Goal: Transaction & Acquisition: Obtain resource

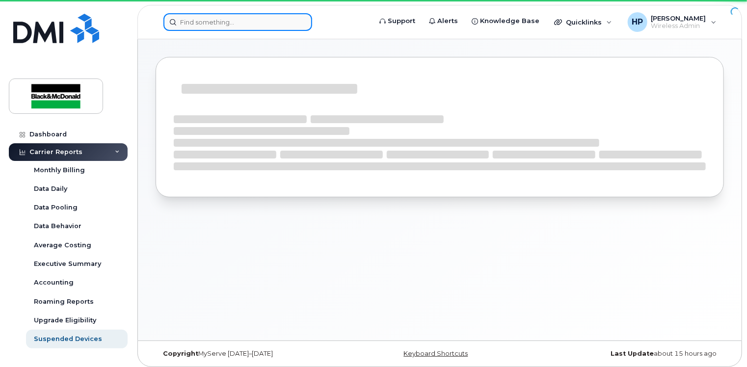
click at [207, 19] on input at bounding box center [237, 22] width 149 height 18
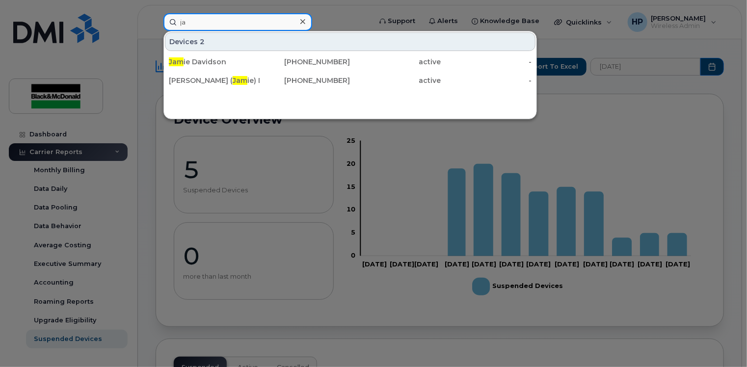
type input "j"
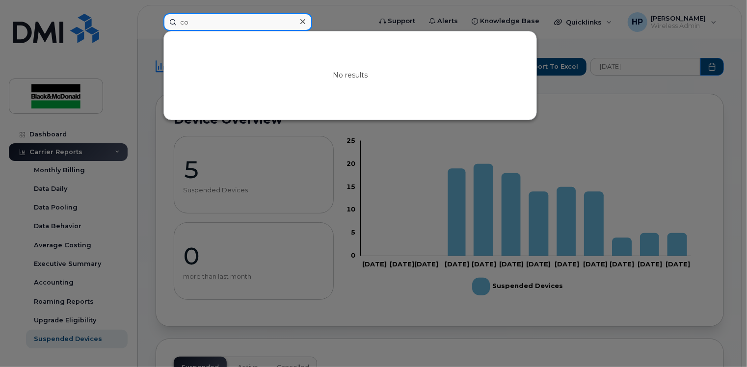
type input "c"
type input "416606"
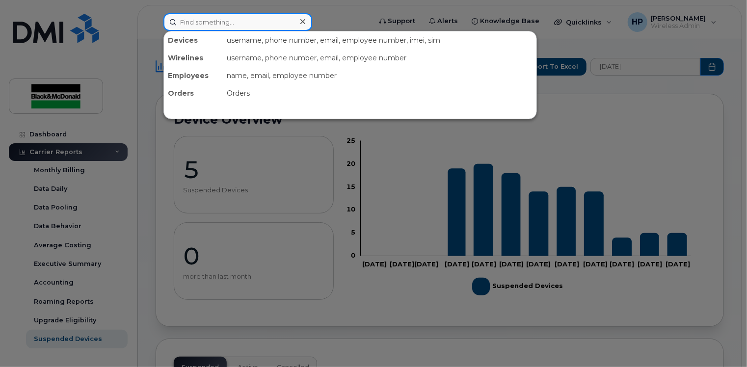
click at [212, 27] on input at bounding box center [237, 22] width 149 height 18
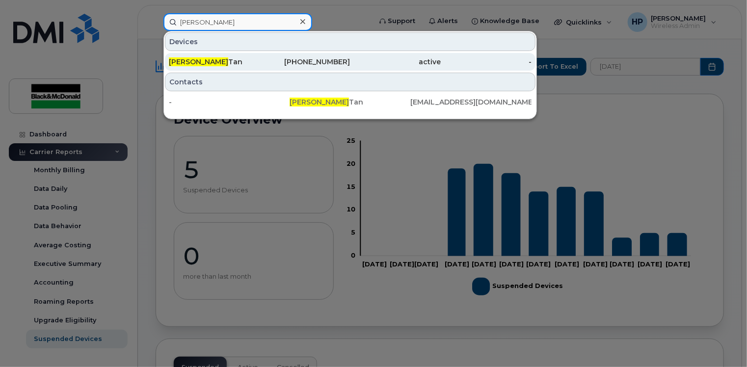
type input "isaac"
click at [261, 64] on div "647-233-6556" at bounding box center [305, 62] width 91 height 10
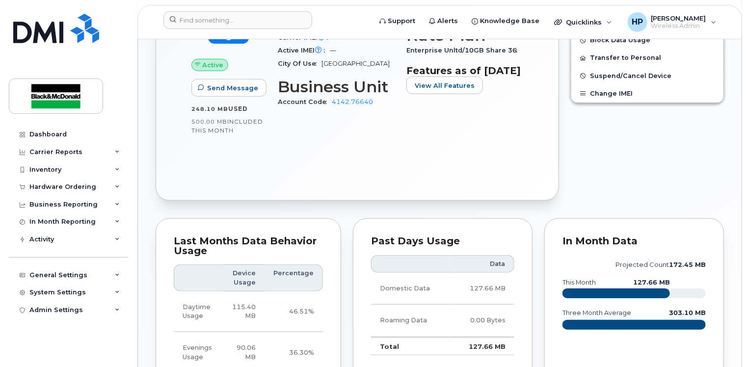
scroll to position [442, 0]
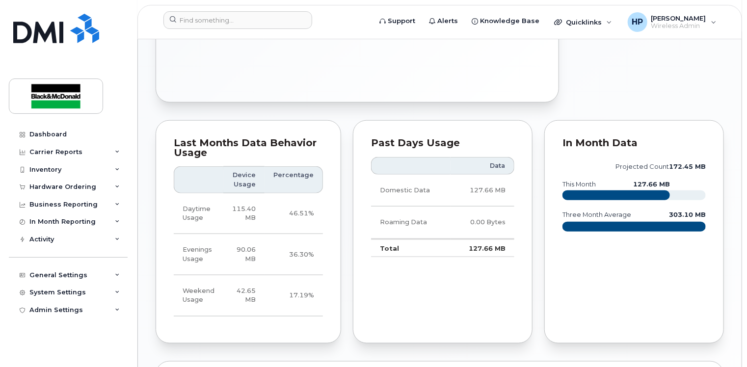
click at [584, 196] on rect at bounding box center [615, 195] width 107 height 10
click at [607, 228] on rect at bounding box center [633, 227] width 143 height 10
click at [607, 229] on rect at bounding box center [633, 227] width 143 height 10
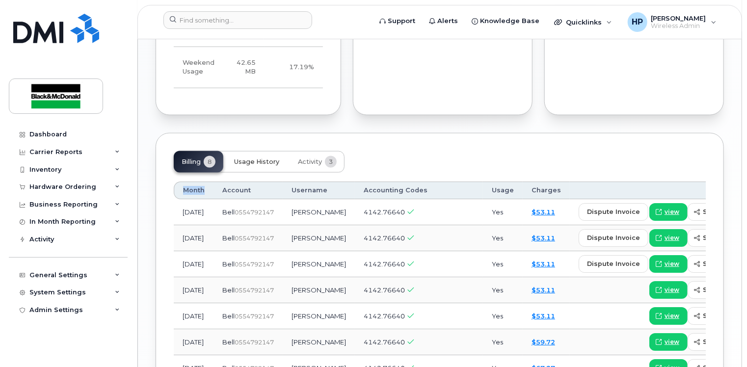
scroll to position [687, 0]
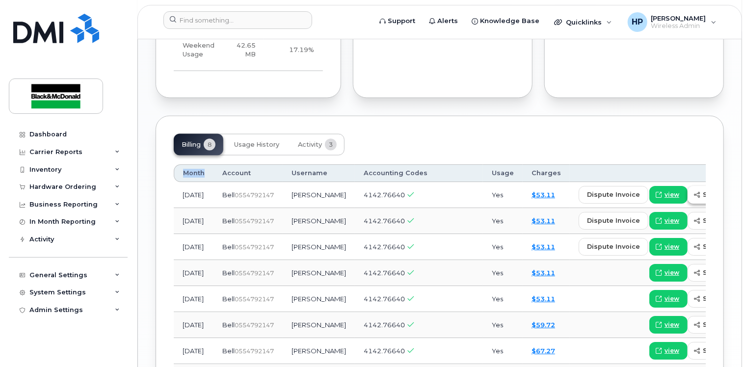
click at [703, 193] on span "send copy" at bounding box center [721, 194] width 37 height 9
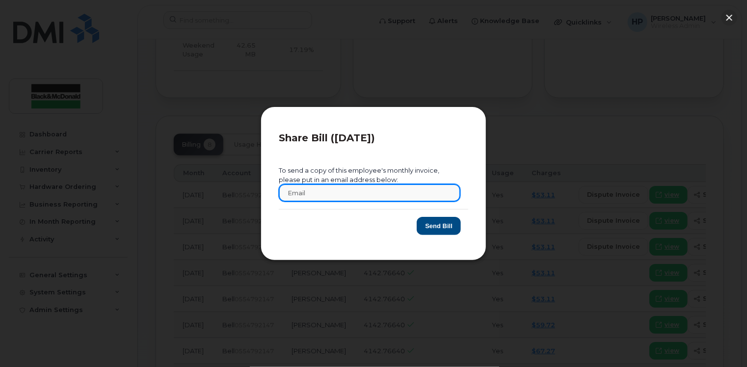
click at [313, 189] on input "text" at bounding box center [370, 193] width 182 height 18
type input "hapatel@blackandmcdonald.com"
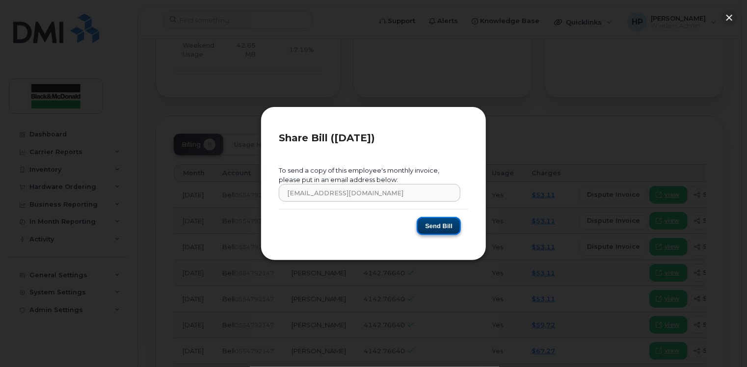
click at [428, 226] on button "Send Bill" at bounding box center [439, 226] width 44 height 18
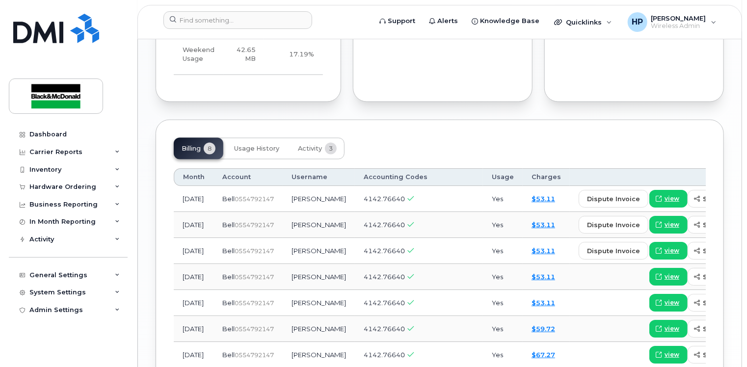
scroll to position [785, 0]
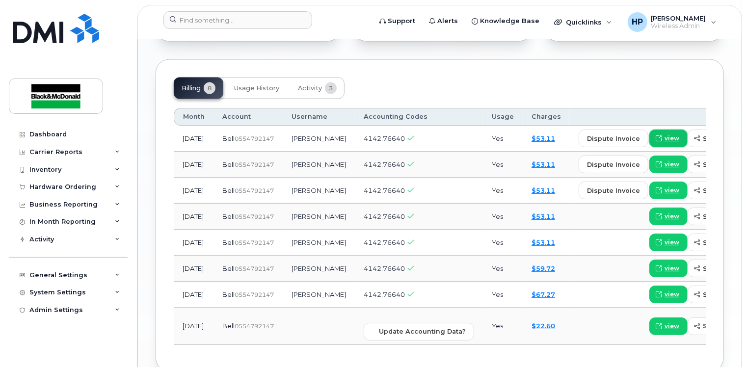
click at [665, 137] on span "view" at bounding box center [672, 138] width 15 height 9
